Goal: Find specific fact: Find specific fact

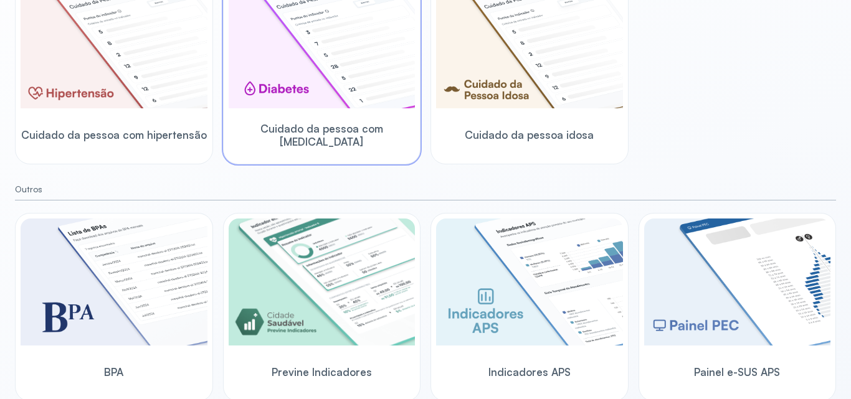
scroll to position [404, 0]
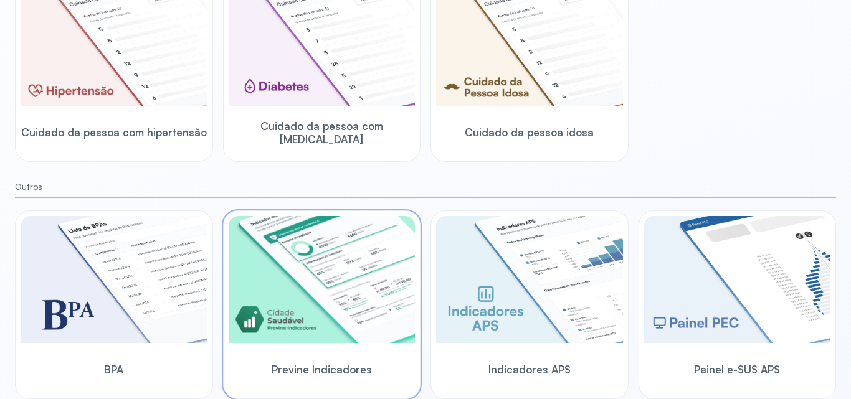
click at [373, 221] on img at bounding box center [322, 279] width 187 height 127
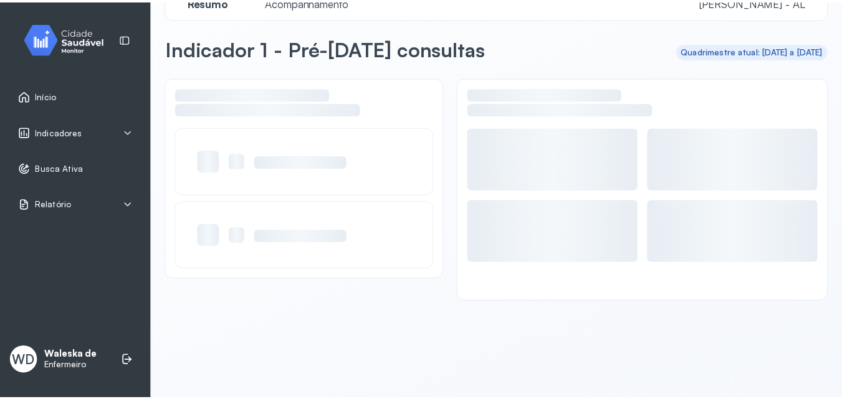
scroll to position [30, 0]
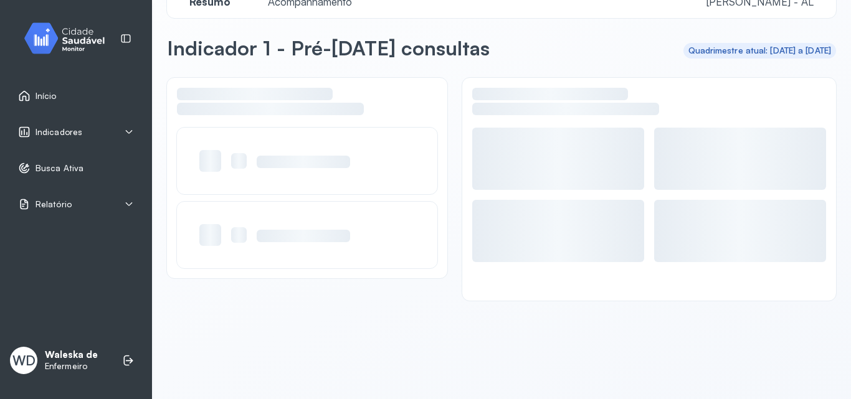
click at [60, 136] on span "Indicadores" at bounding box center [59, 132] width 47 height 11
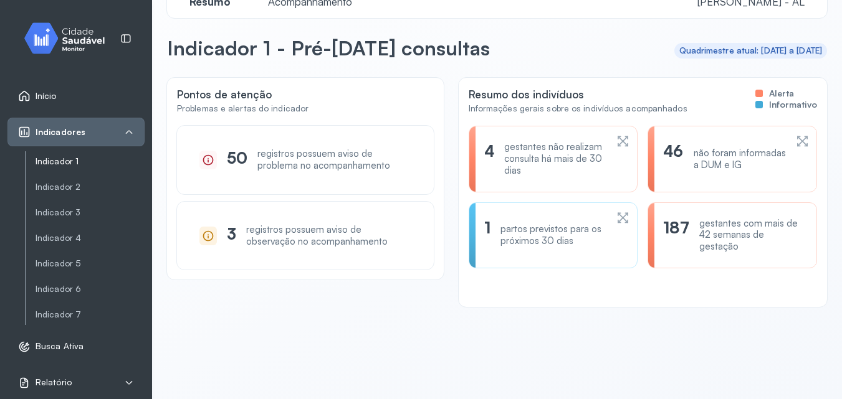
click at [68, 163] on link "Indicador 1" at bounding box center [90, 161] width 109 height 11
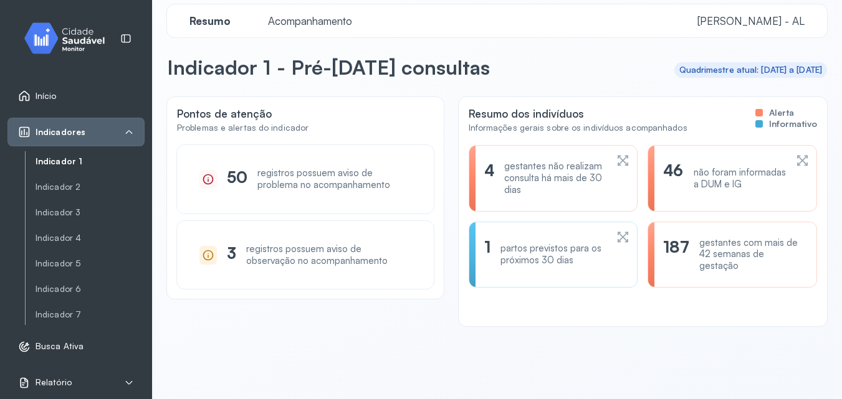
scroll to position [0, 0]
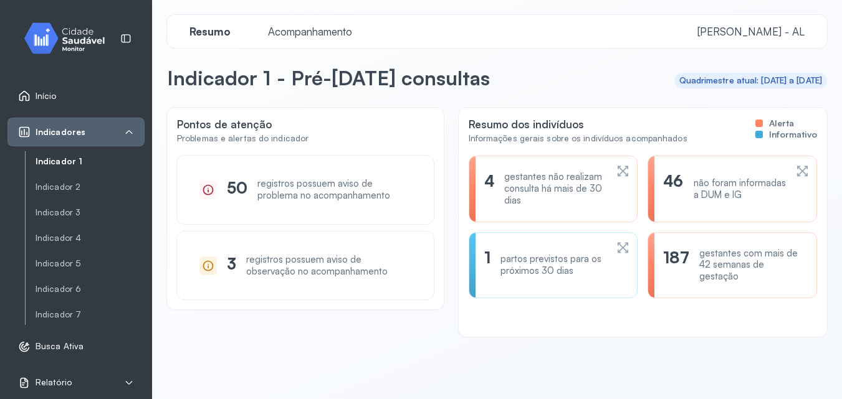
click at [305, 42] on div "Resumo Acompanhamento Marechal Deodoro - AL" at bounding box center [497, 31] width 660 height 33
click at [305, 35] on span "Acompanhamento" at bounding box center [309, 31] width 99 height 13
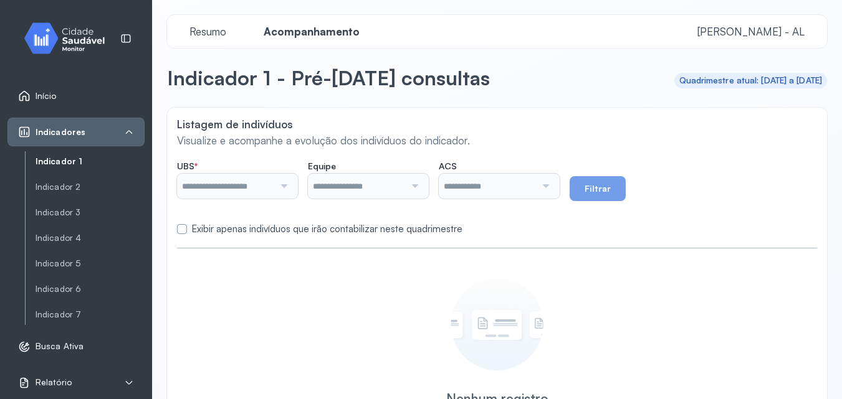
type input "**********"
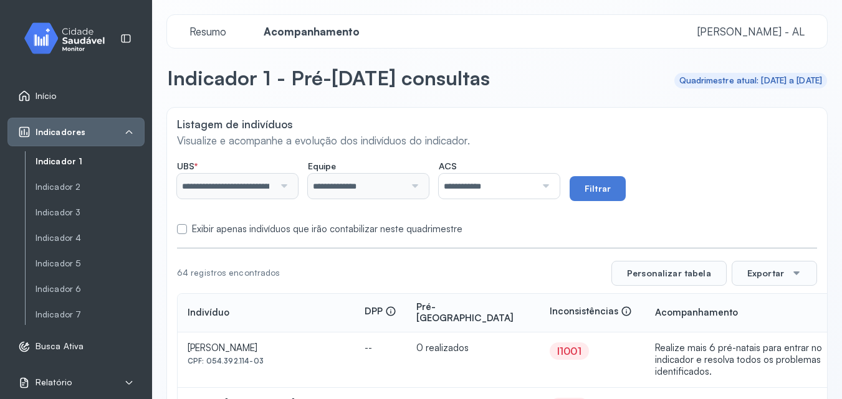
click at [552, 192] on div at bounding box center [544, 186] width 16 height 25
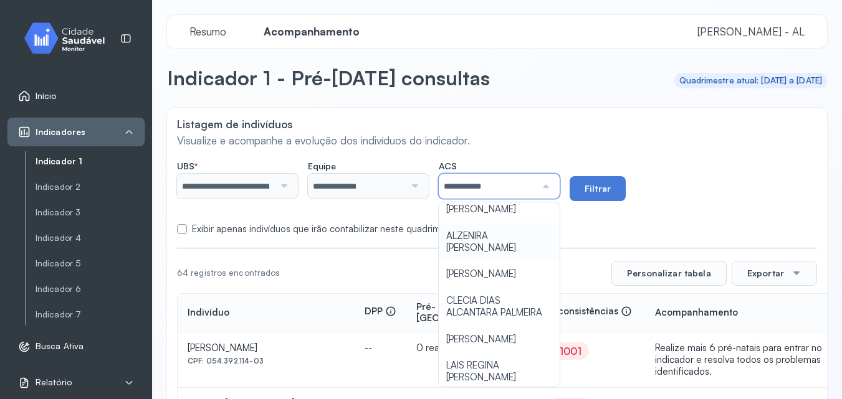
scroll to position [62, 0]
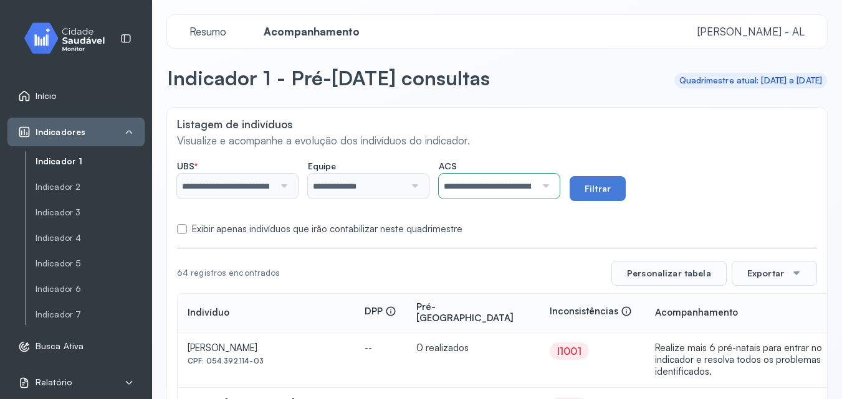
click at [604, 183] on button "Filtrar" at bounding box center [597, 188] width 56 height 25
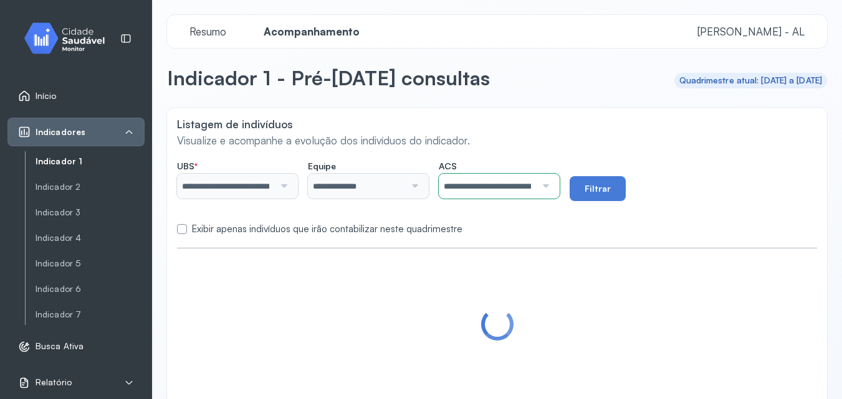
click at [179, 231] on label at bounding box center [182, 229] width 10 height 10
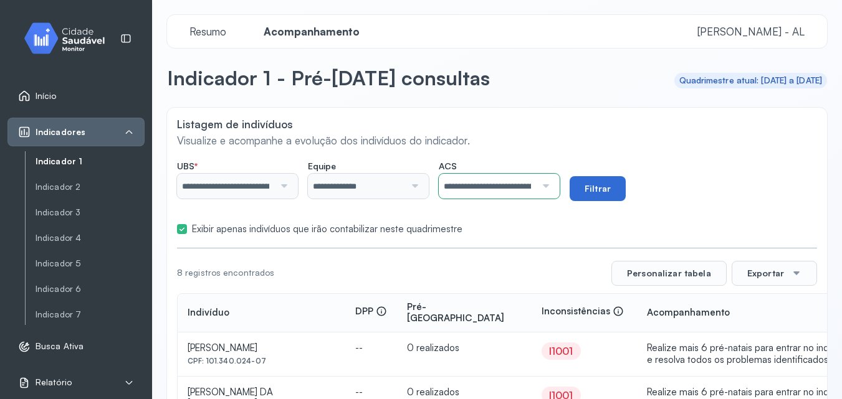
click at [625, 191] on button "Filtrar" at bounding box center [597, 188] width 56 height 25
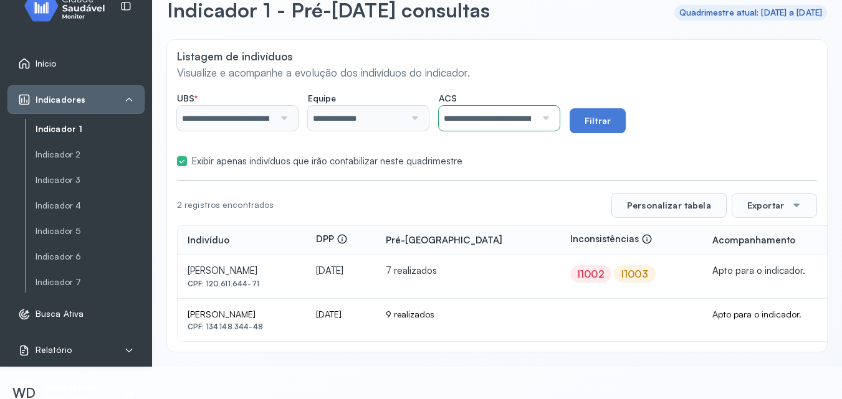
scroll to position [45, 0]
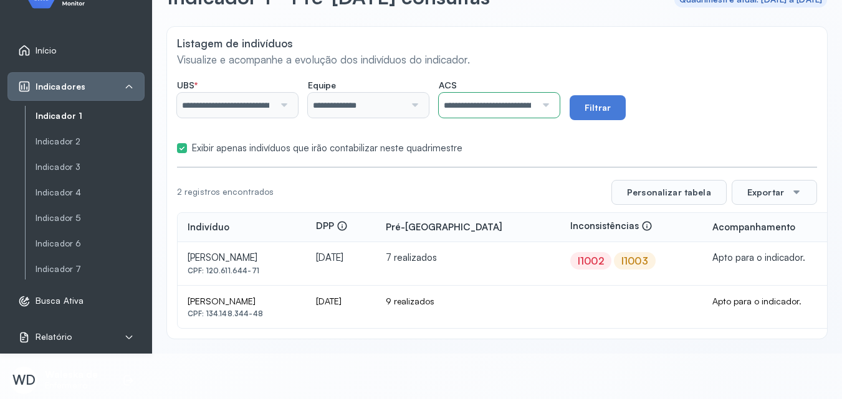
click at [189, 150] on div "Exibir apenas indivíduos que irão contabilizar neste quadrimestre" at bounding box center [497, 149] width 640 height 12
click at [182, 148] on label at bounding box center [182, 148] width 10 height 10
click at [607, 100] on button "Filtrar" at bounding box center [597, 107] width 56 height 25
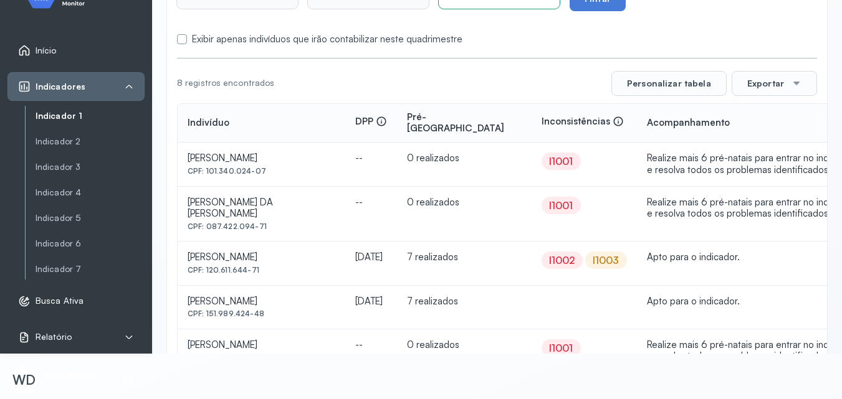
scroll to position [112, 0]
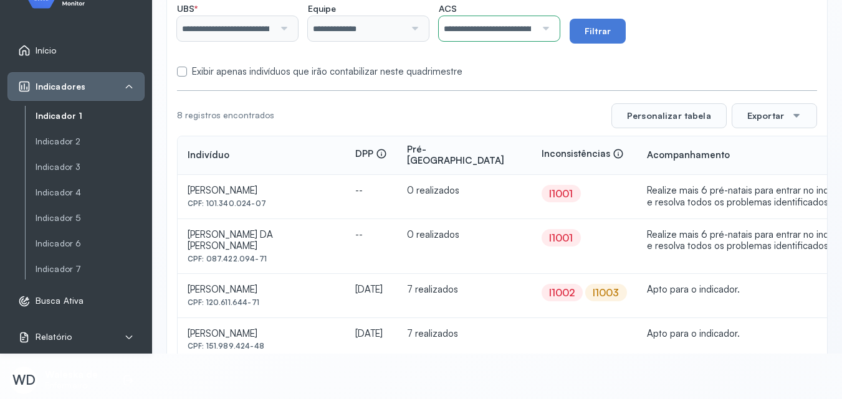
drag, startPoint x: 204, startPoint y: 191, endPoint x: 288, endPoint y: 196, distance: 84.2
click at [288, 199] on div "CPF: 101.340.024-07" at bounding box center [262, 203] width 148 height 9
copy div "101.340.024-07"
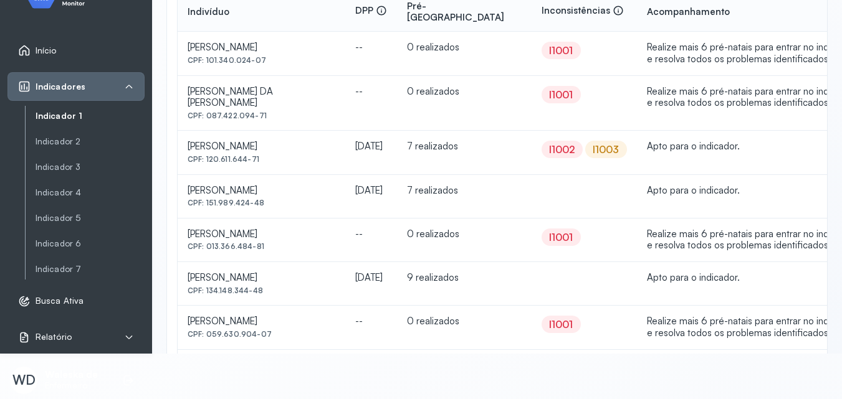
scroll to position [237, 0]
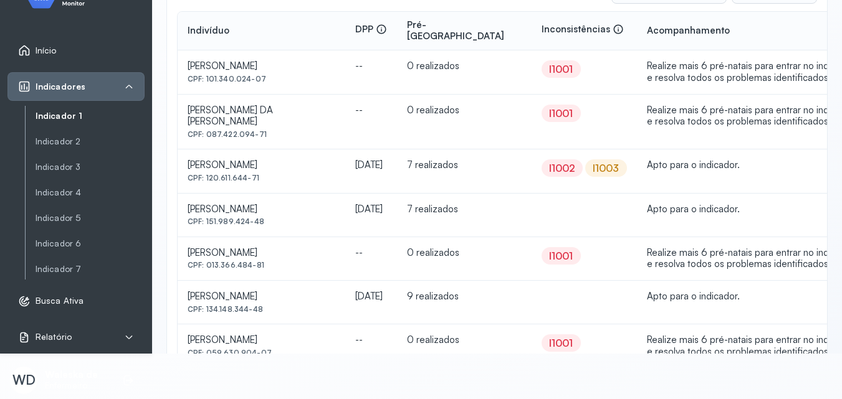
drag, startPoint x: 206, startPoint y: 115, endPoint x: 266, endPoint y: 121, distance: 60.8
click at [266, 121] on td "[PERSON_NAME] DA [PERSON_NAME] CPF: 087.422.094-71" at bounding box center [262, 122] width 168 height 55
copy div "087.422.094-71"
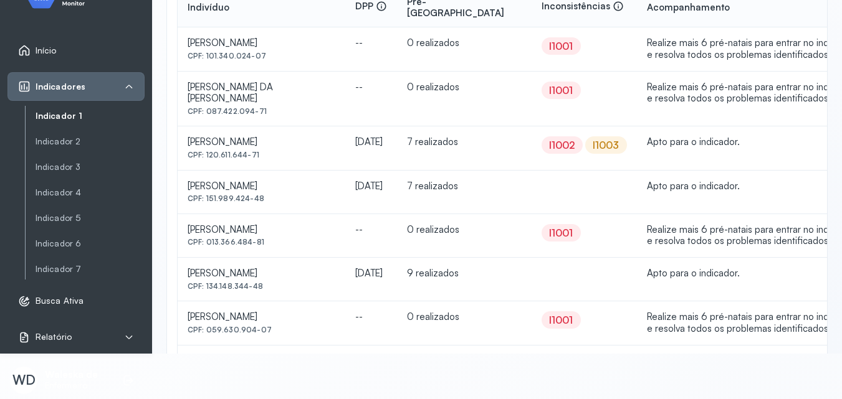
scroll to position [299, 0]
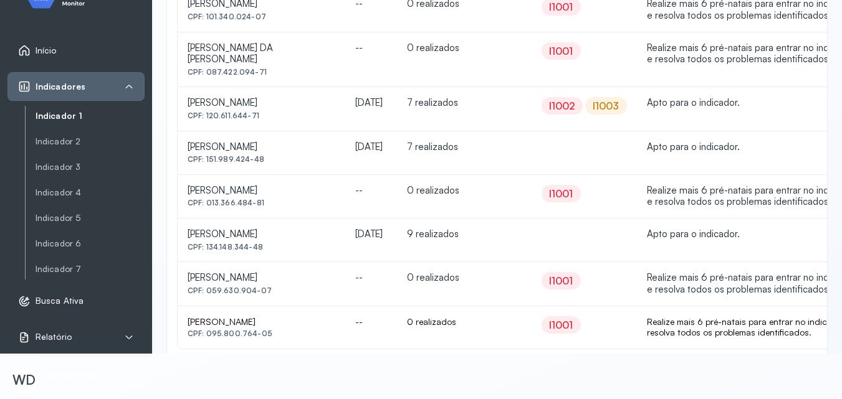
drag, startPoint x: 206, startPoint y: 183, endPoint x: 277, endPoint y: 183, distance: 71.0
click at [277, 21] on div "CPF: 013.366.484-81" at bounding box center [262, 16] width 148 height 9
copy div "013.366.484-81"
drag, startPoint x: 208, startPoint y: 226, endPoint x: 270, endPoint y: 227, distance: 61.7
click at [270, 21] on div "CPF: 134.148.344-48" at bounding box center [262, 16] width 148 height 9
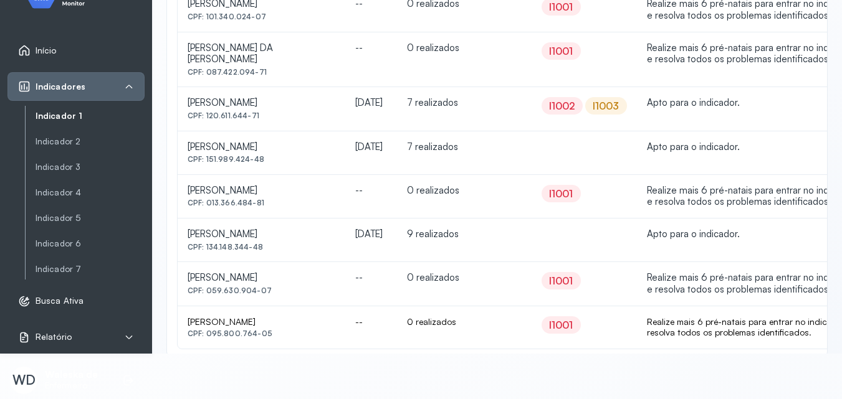
click at [270, 21] on div "CPF: 134.148.344-48" at bounding box center [262, 16] width 148 height 9
drag, startPoint x: 208, startPoint y: 226, endPoint x: 221, endPoint y: 229, distance: 13.0
click at [221, 21] on div "CPF: 134.148.344-48" at bounding box center [262, 16] width 148 height 9
click at [215, 21] on div "CPF: 134.148.344-48" at bounding box center [262, 16] width 148 height 9
drag, startPoint x: 206, startPoint y: 226, endPoint x: 295, endPoint y: 231, distance: 89.9
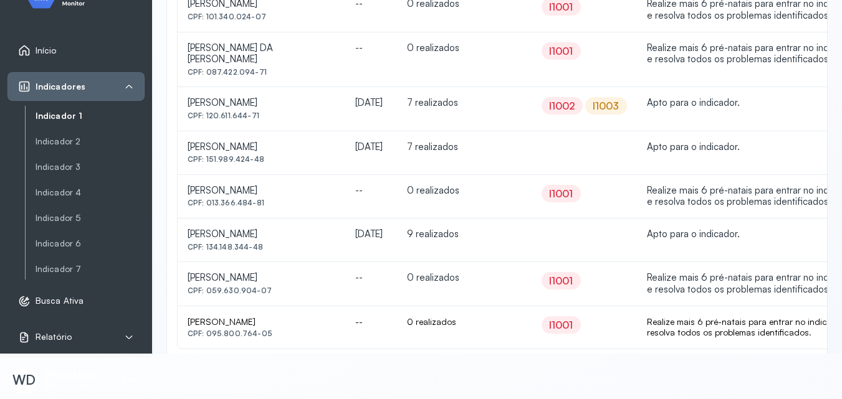
click at [293, 21] on div "CPF: 134.148.344-48" at bounding box center [262, 16] width 148 height 9
copy div "134.148.344-48"
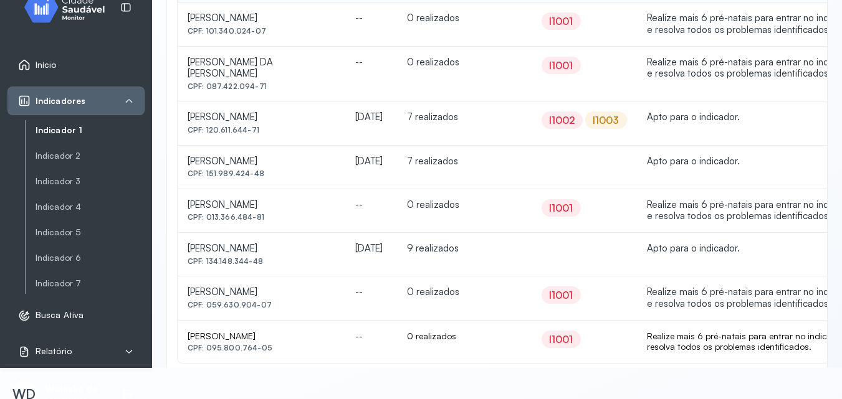
scroll to position [45, 0]
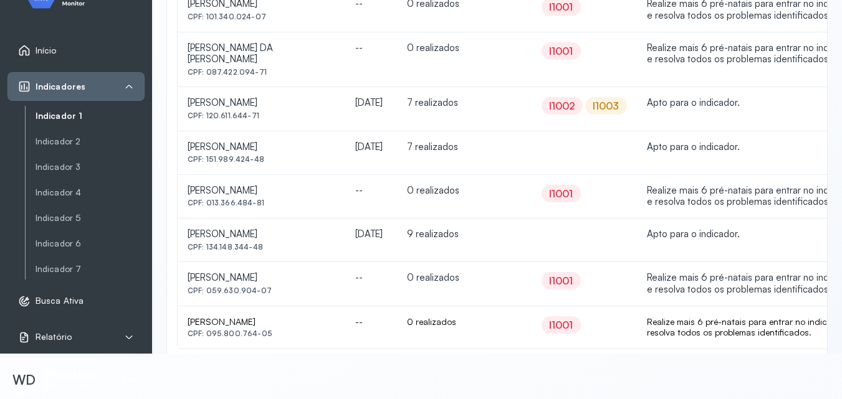
copy div "134.148.344-48"
click at [207, 204] on tbody "[PERSON_NAME] CPF: 101.340.024-07 -- 0 realizados I1001 Realize mais 6 pré-nata…" at bounding box center [545, 168] width 734 height 361
